Goal: Navigation & Orientation: Find specific page/section

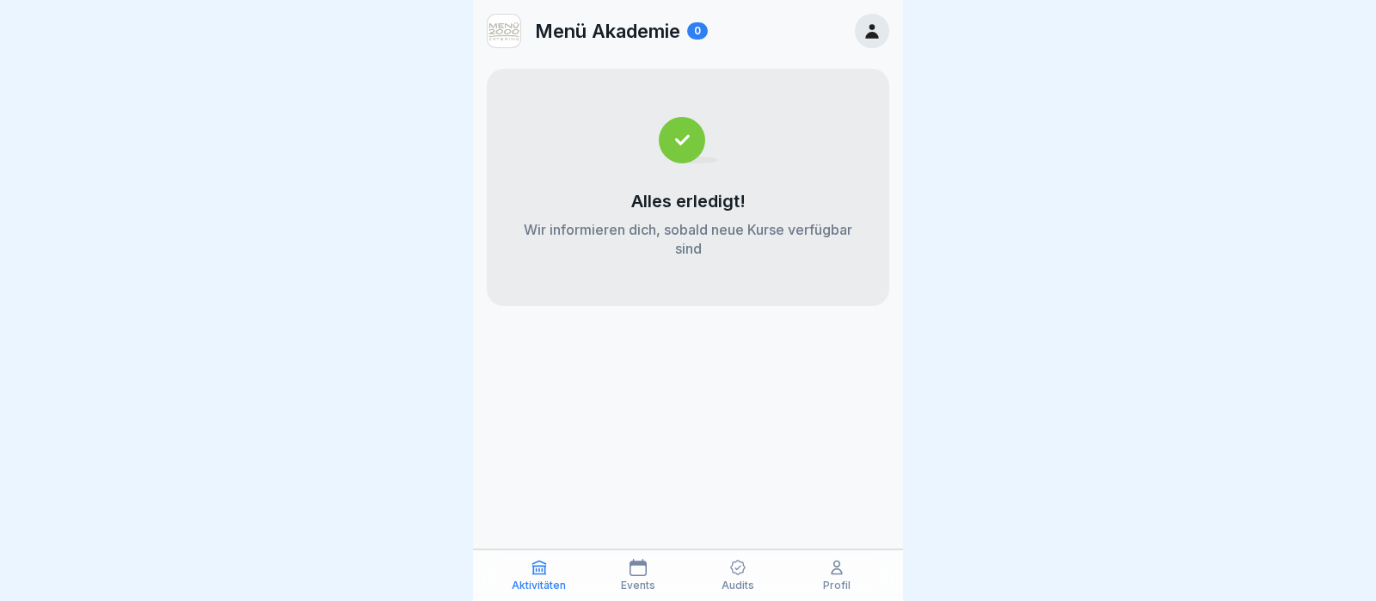
click at [736, 573] on icon at bounding box center [737, 567] width 17 height 17
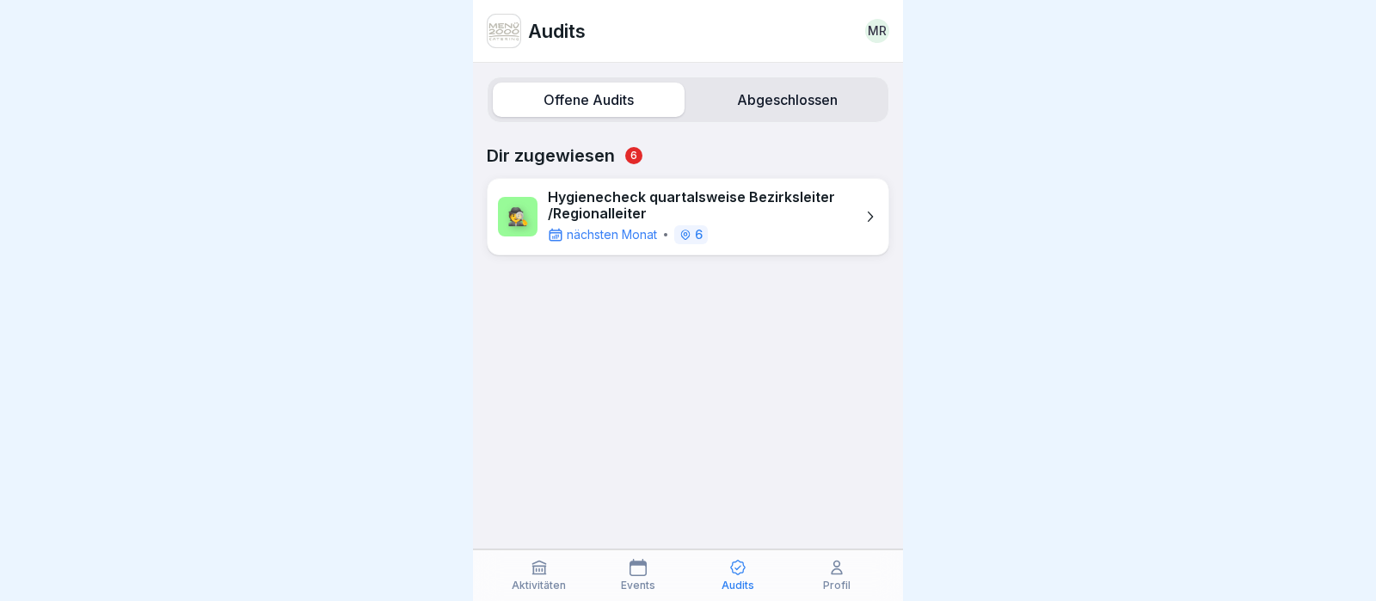
click at [787, 84] on label "Abgeschlossen" at bounding box center [787, 100] width 192 height 34
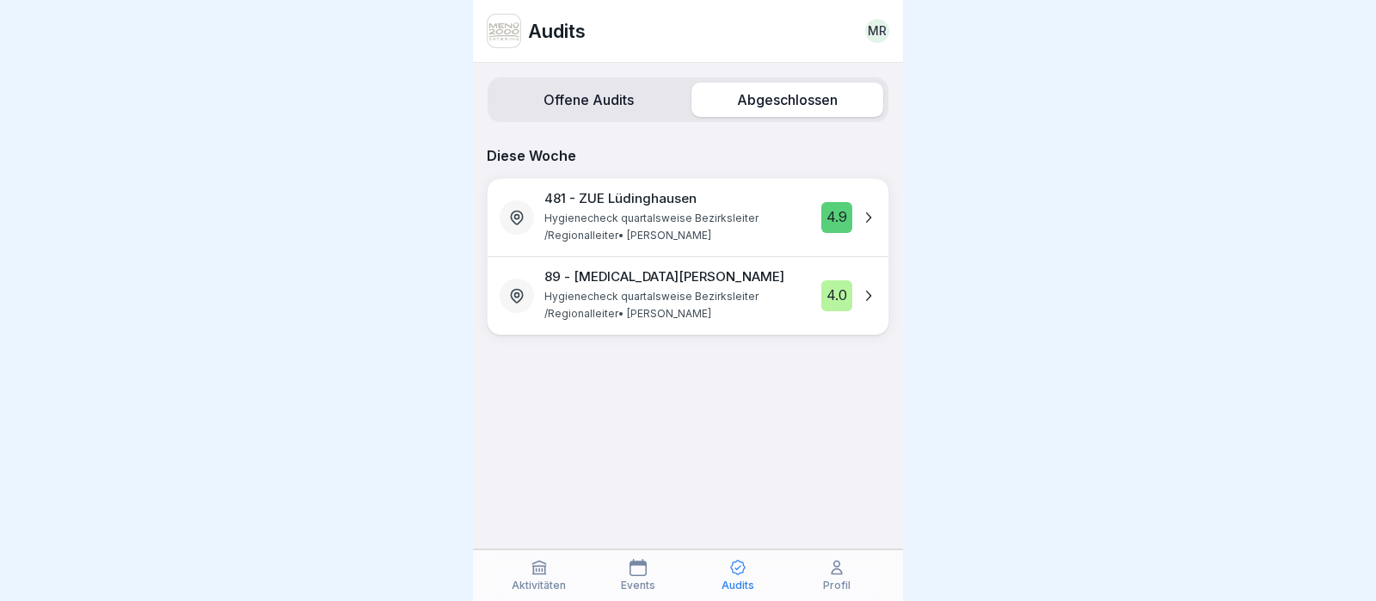
click at [579, 94] on label "Offene Audits" at bounding box center [589, 100] width 192 height 34
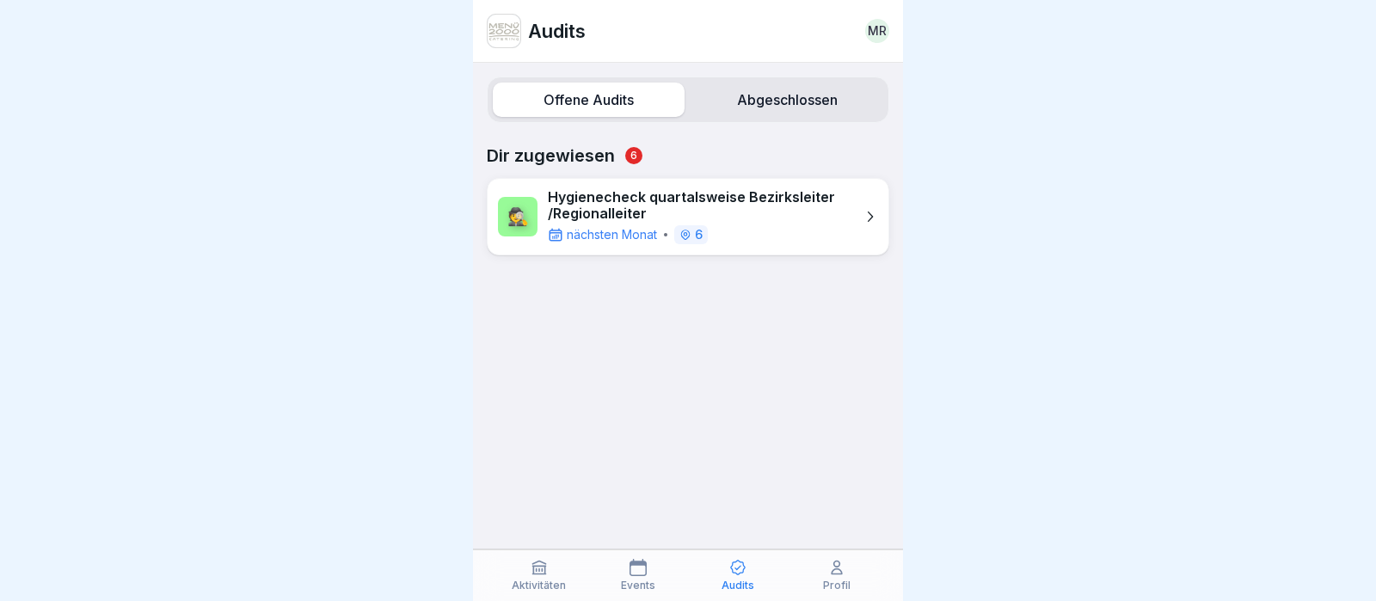
click at [528, 575] on div "Aktivitäten" at bounding box center [539, 575] width 91 height 33
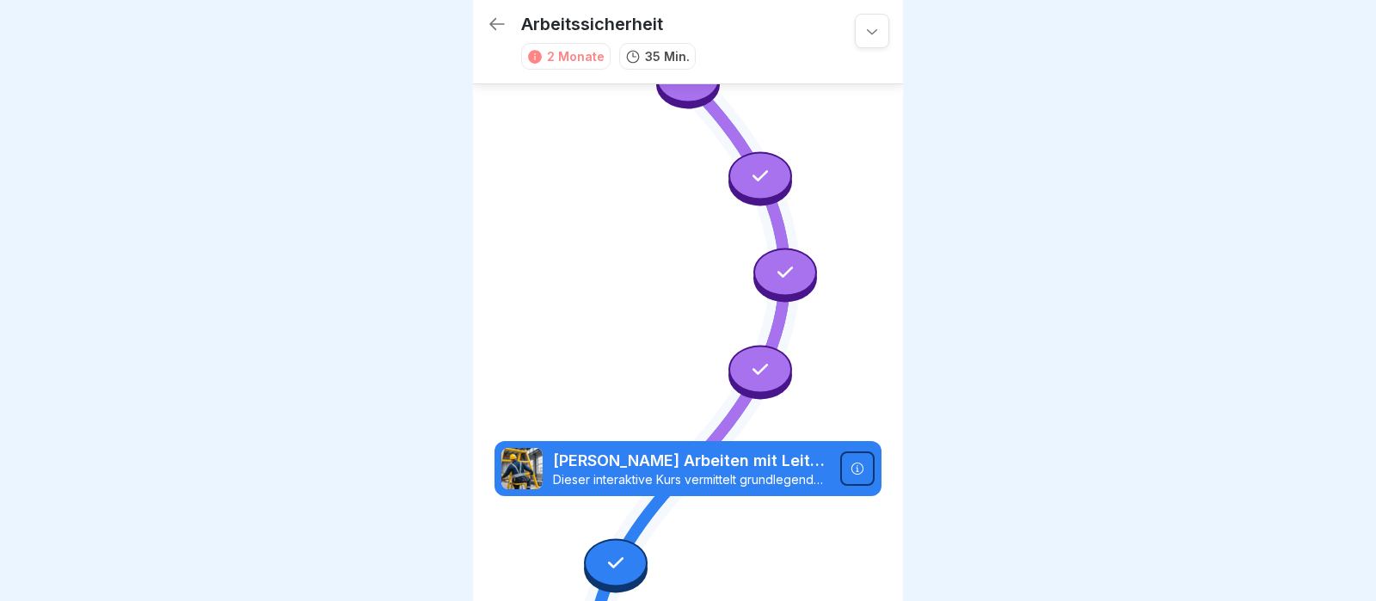
scroll to position [1015, 0]
